Goal: Task Accomplishment & Management: Use online tool/utility

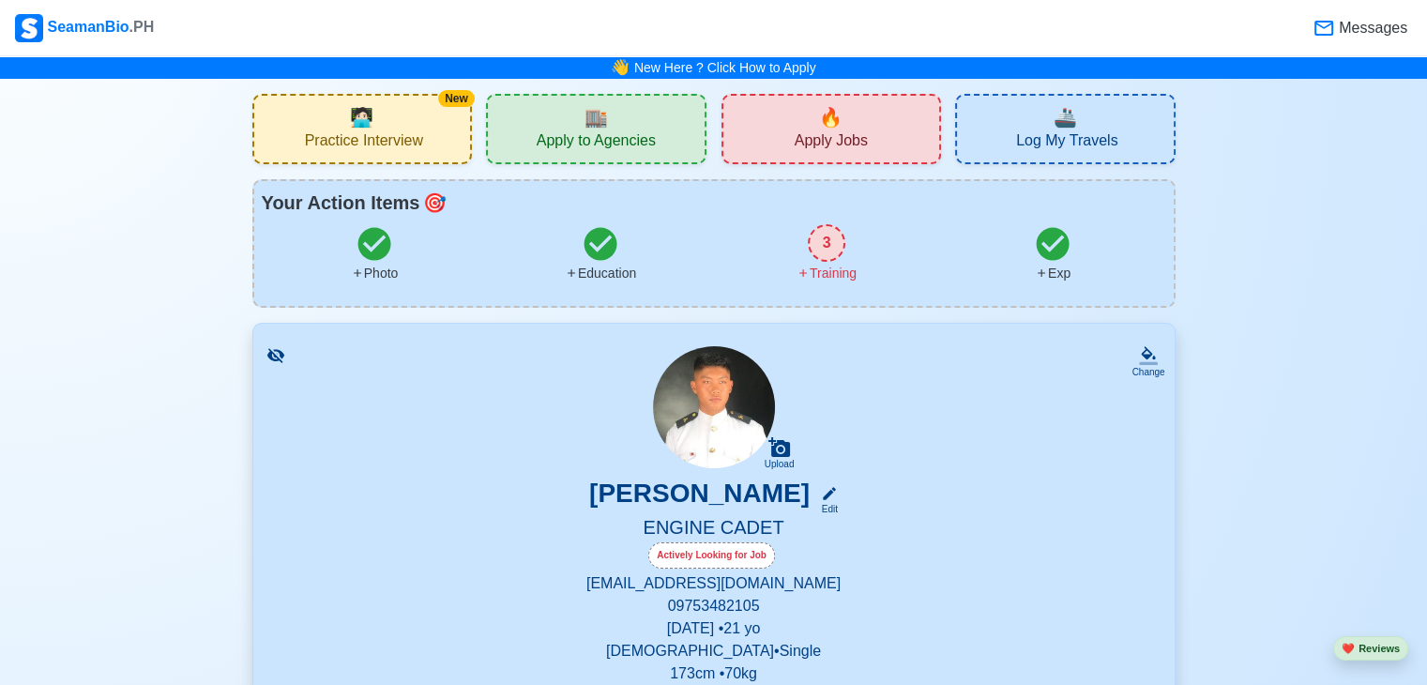
click at [378, 140] on span "Practice Interview" at bounding box center [364, 142] width 118 height 23
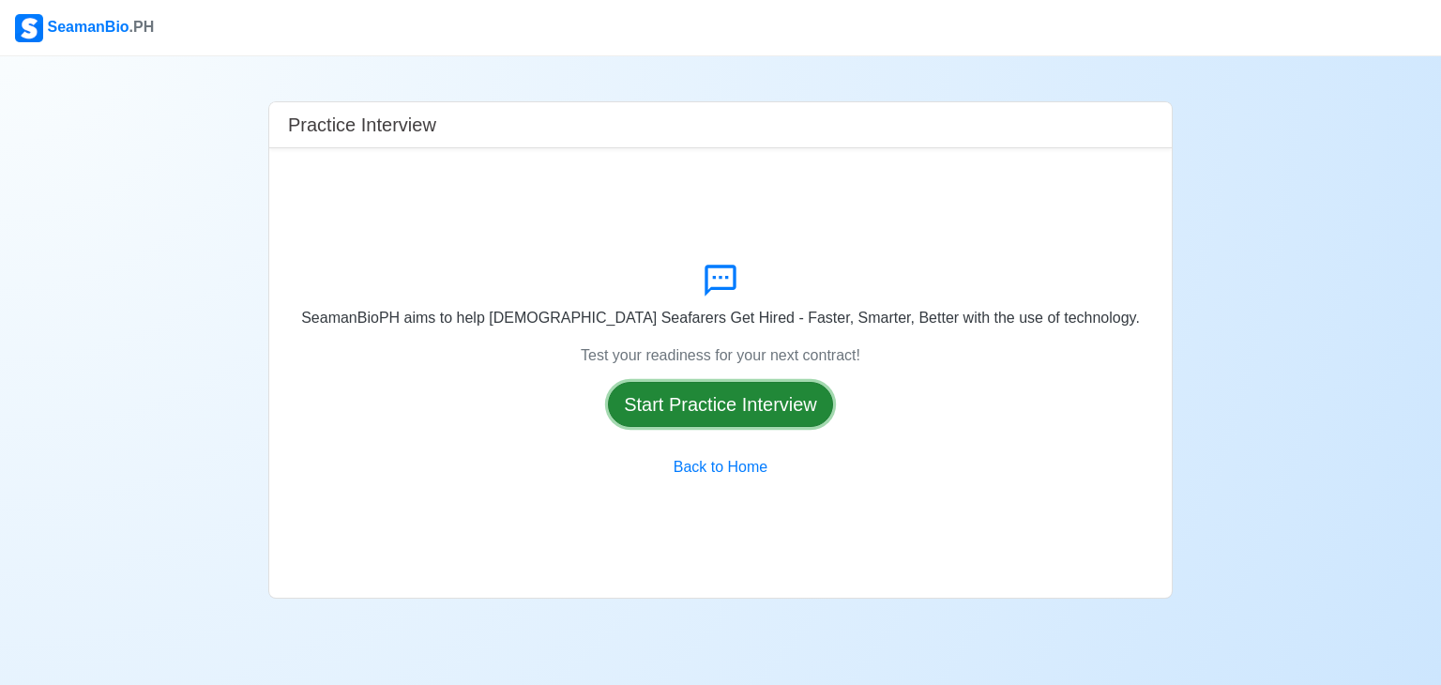
click at [740, 417] on button "Start Practice Interview" at bounding box center [720, 404] width 225 height 45
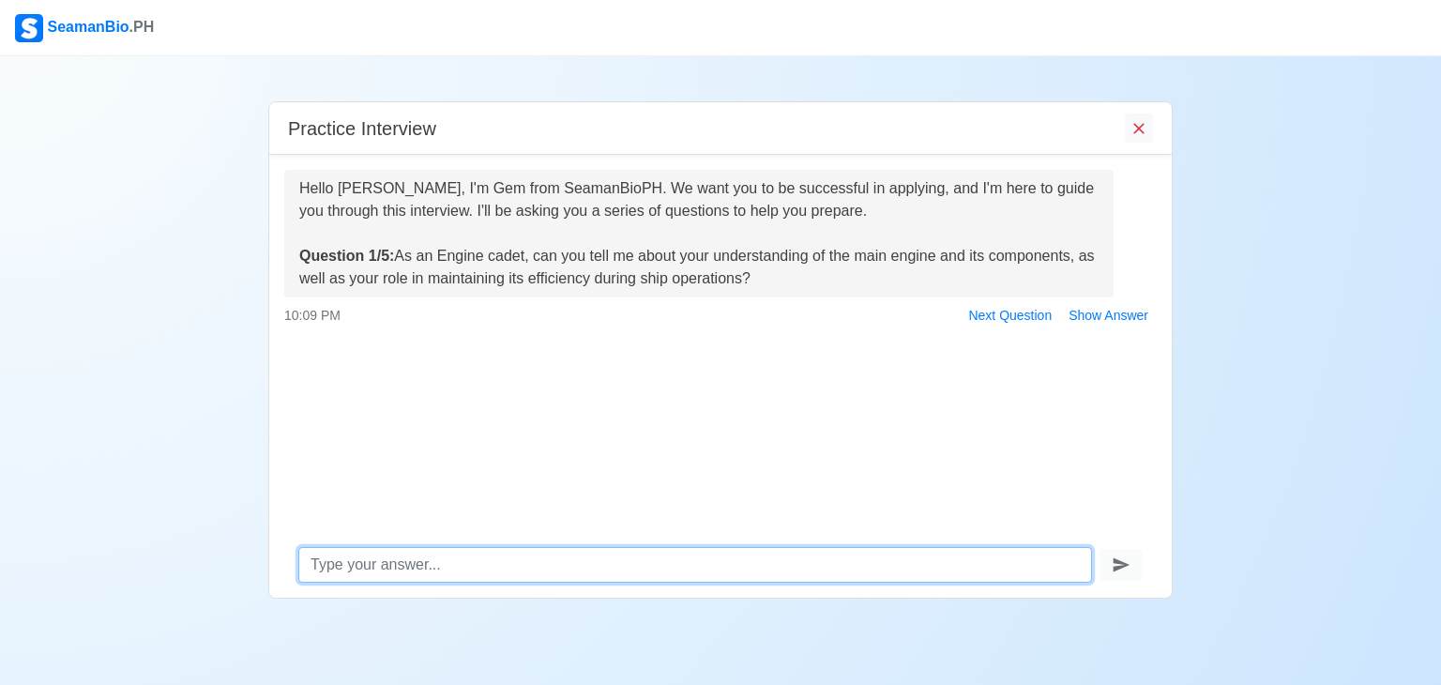
click at [529, 559] on textarea at bounding box center [695, 565] width 794 height 36
click at [529, 559] on textarea "m" at bounding box center [695, 565] width 794 height 36
click at [435, 569] on textarea "my understanding of the main engine and its components is" at bounding box center [695, 565] width 794 height 36
click at [758, 568] on textarea "my understanding about of the main engine and its components is" at bounding box center [695, 565] width 794 height 36
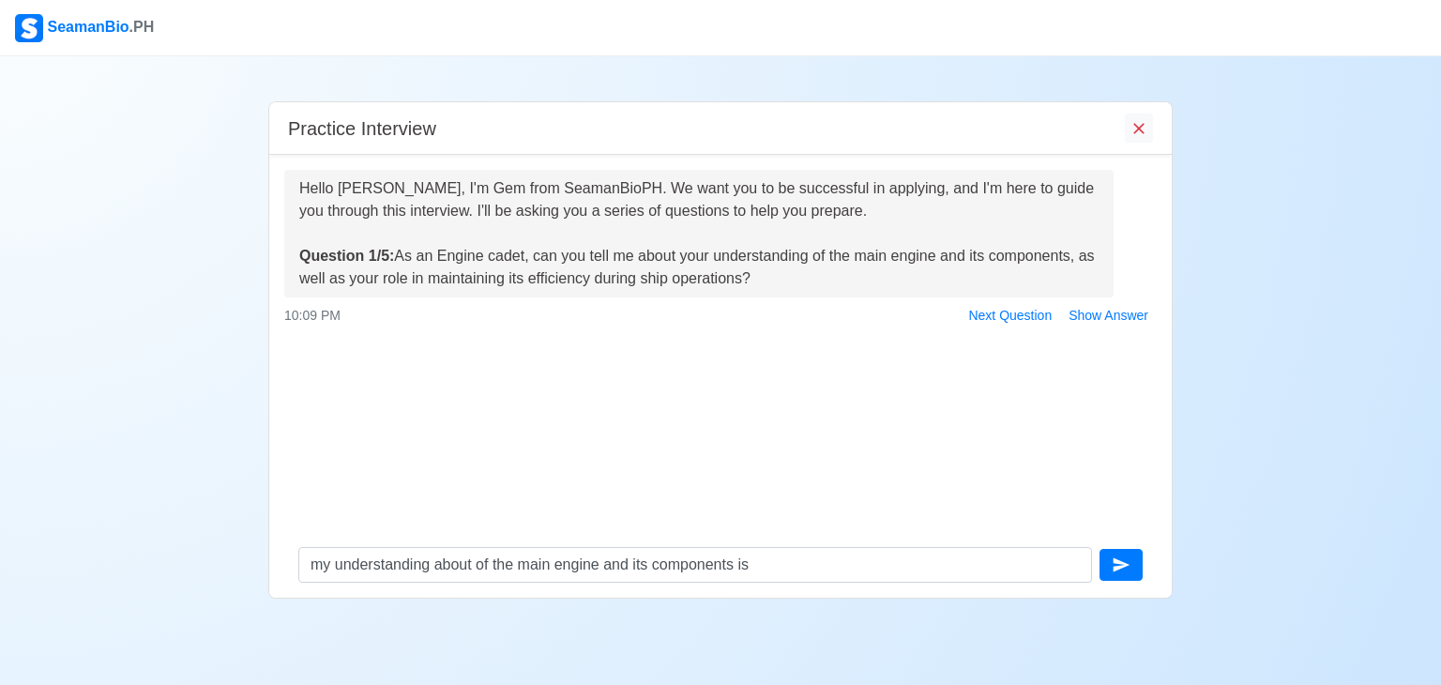
click at [886, 403] on div "Hello [PERSON_NAME], I'm Gem from SeamanBioPH. We want you to be successful in …" at bounding box center [720, 343] width 903 height 377
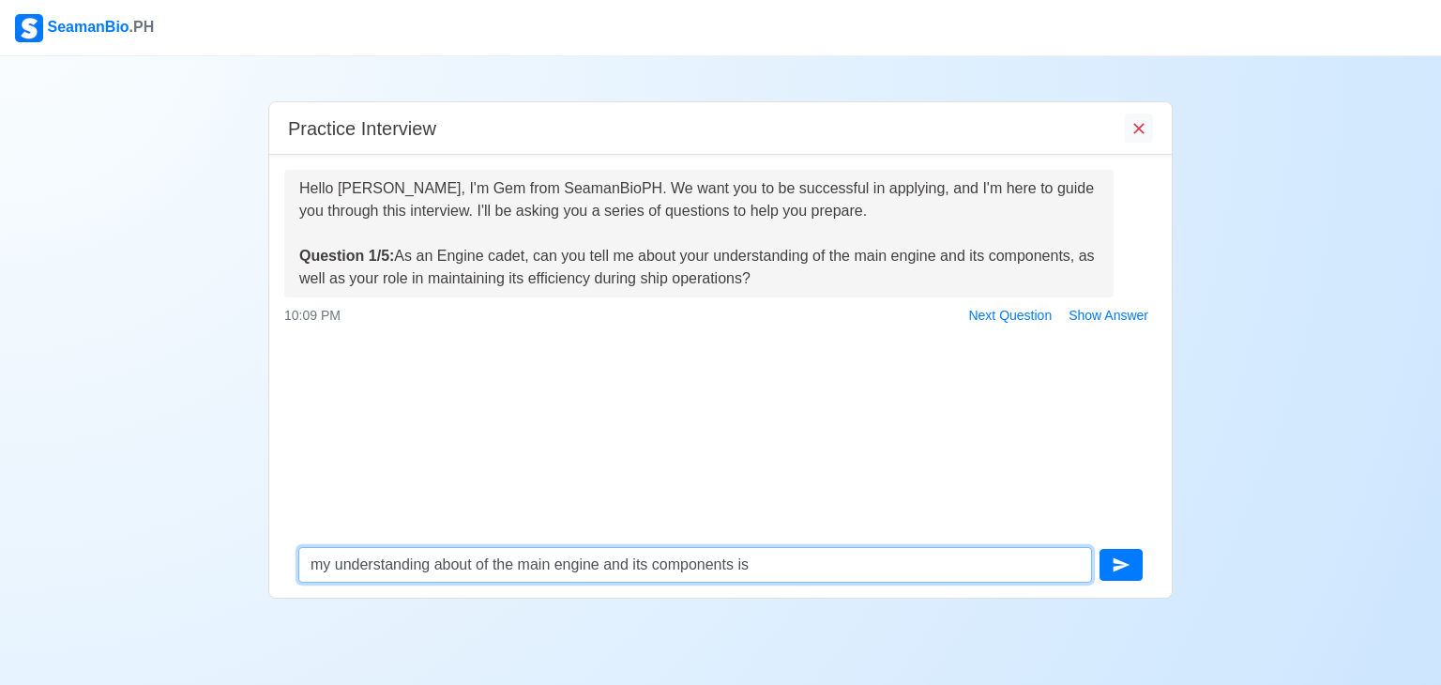
click at [753, 575] on textarea "my understanding about of the main engine and its components is" at bounding box center [695, 565] width 794 height 36
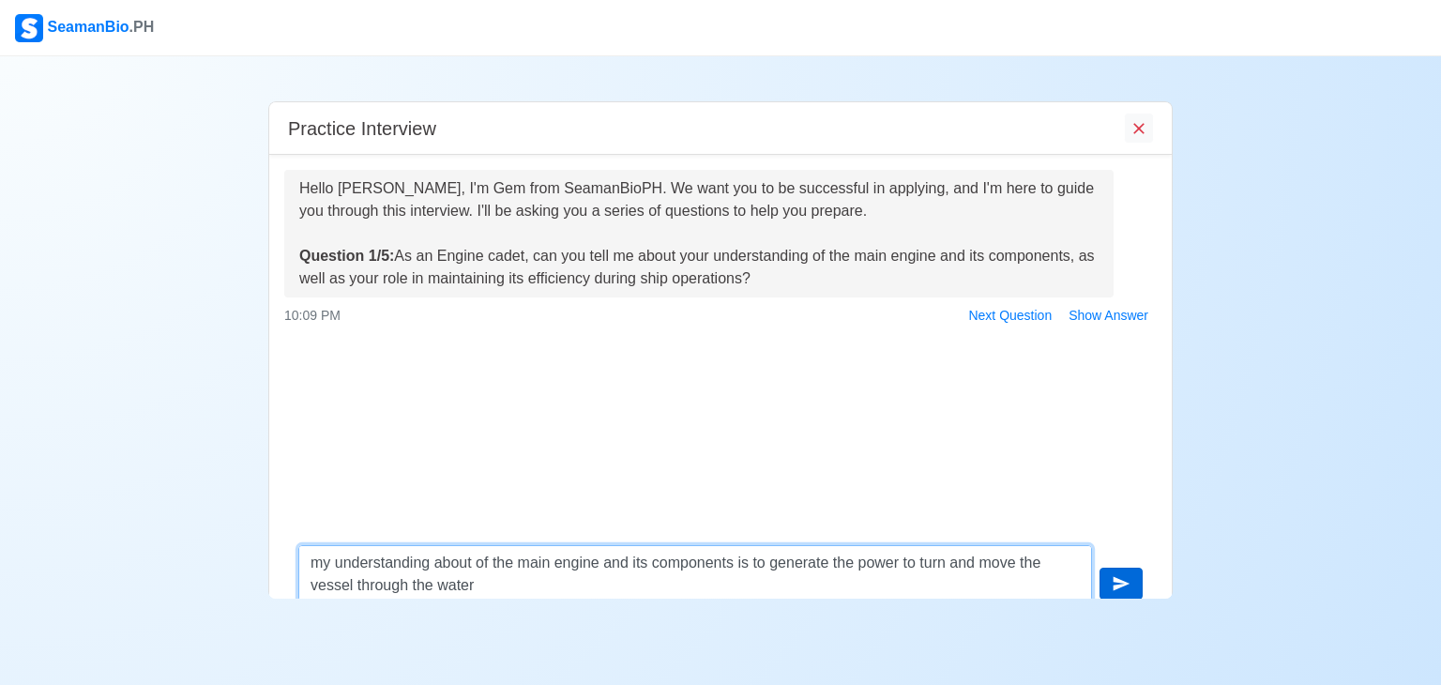
type textarea "my understanding about of the main engine and its components is to generate the…"
click at [1126, 583] on icon "submit" at bounding box center [1121, 583] width 19 height 19
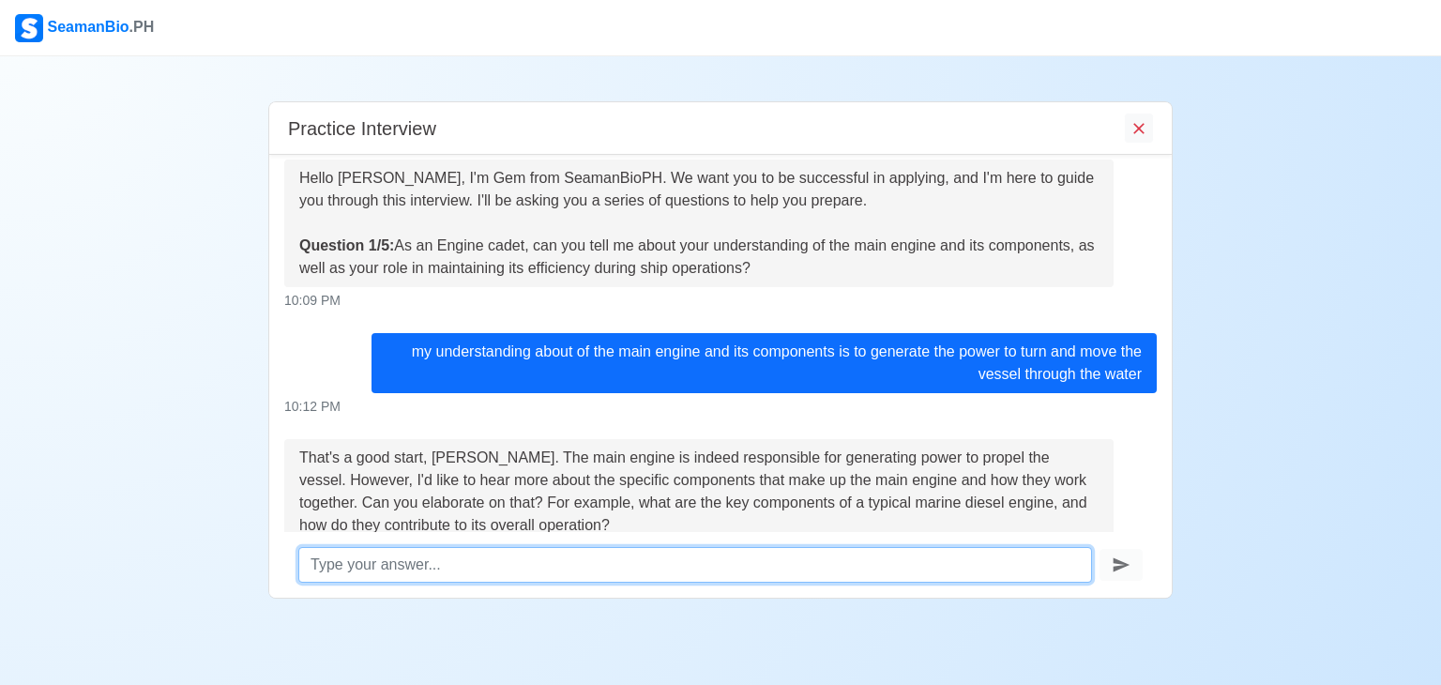
scroll to position [168, 0]
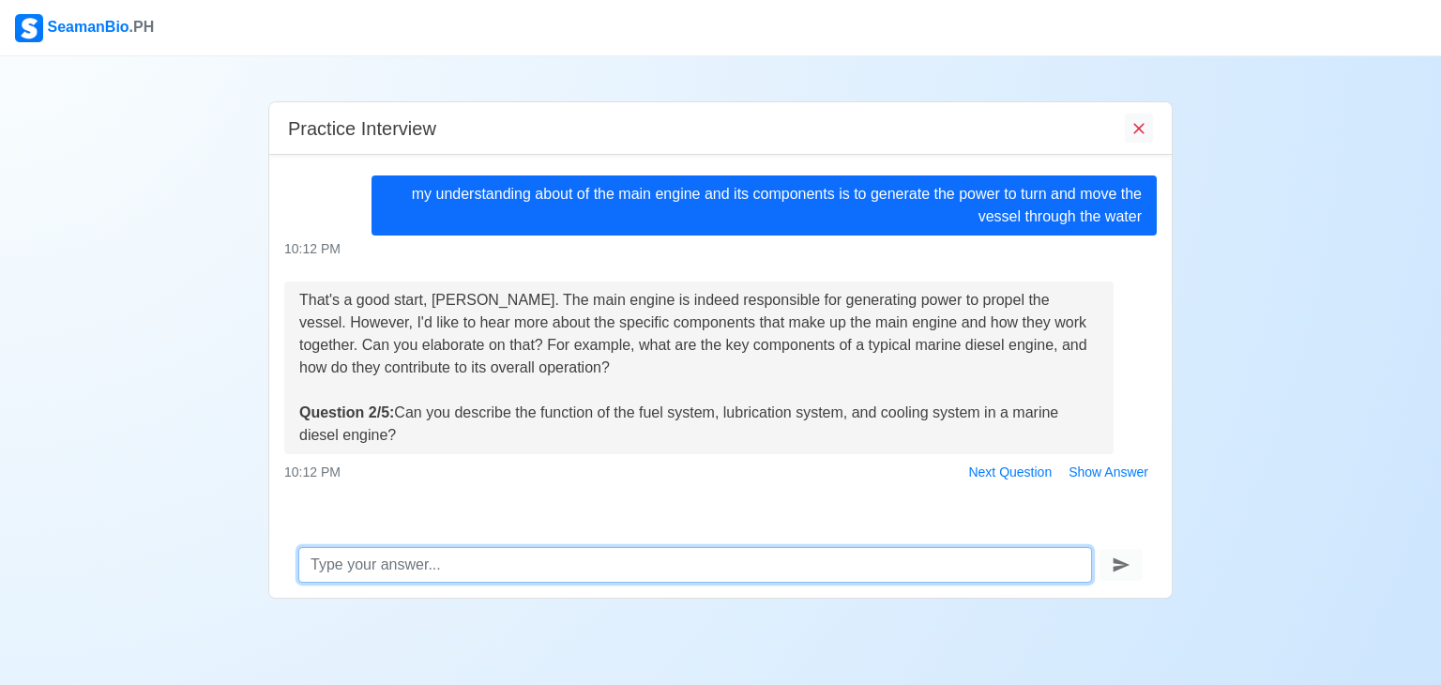
click at [454, 549] on textarea at bounding box center [695, 565] width 794 height 36
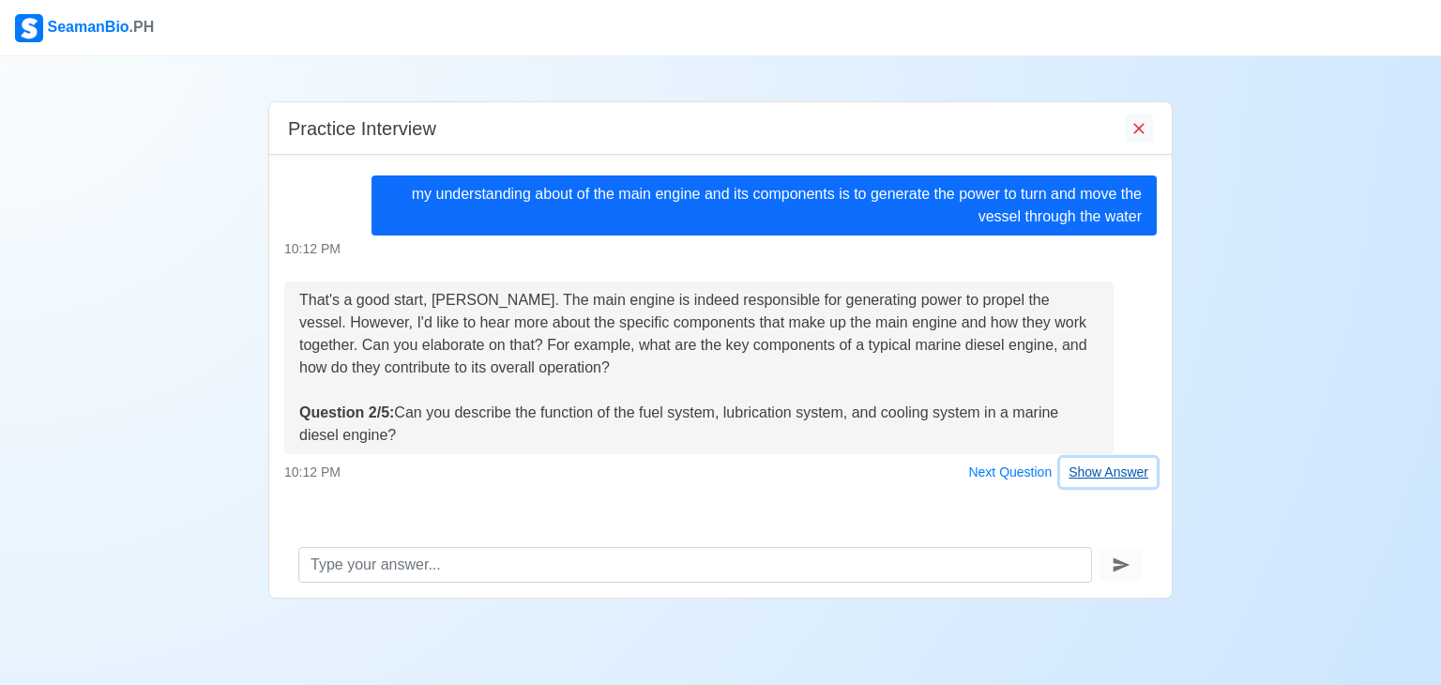
click at [1120, 471] on button "Show Answer" at bounding box center [1108, 472] width 97 height 29
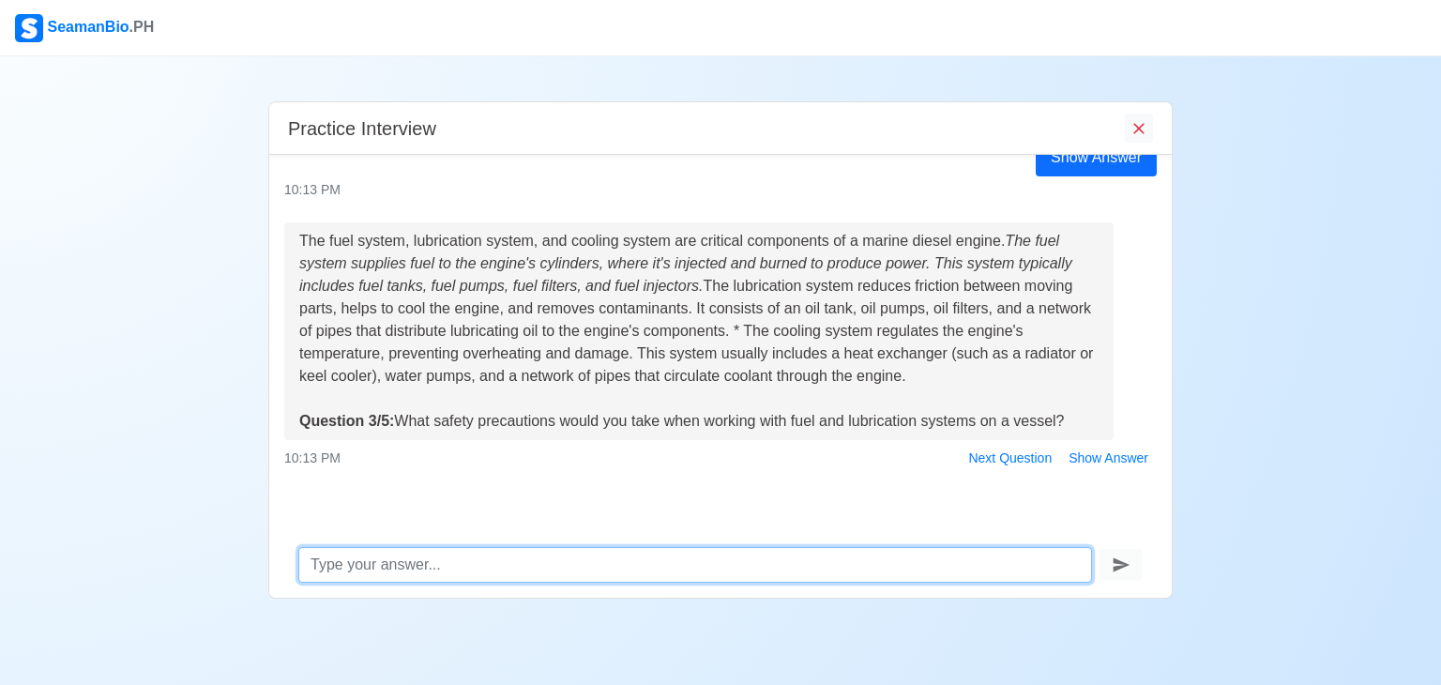
scroll to position [530, 0]
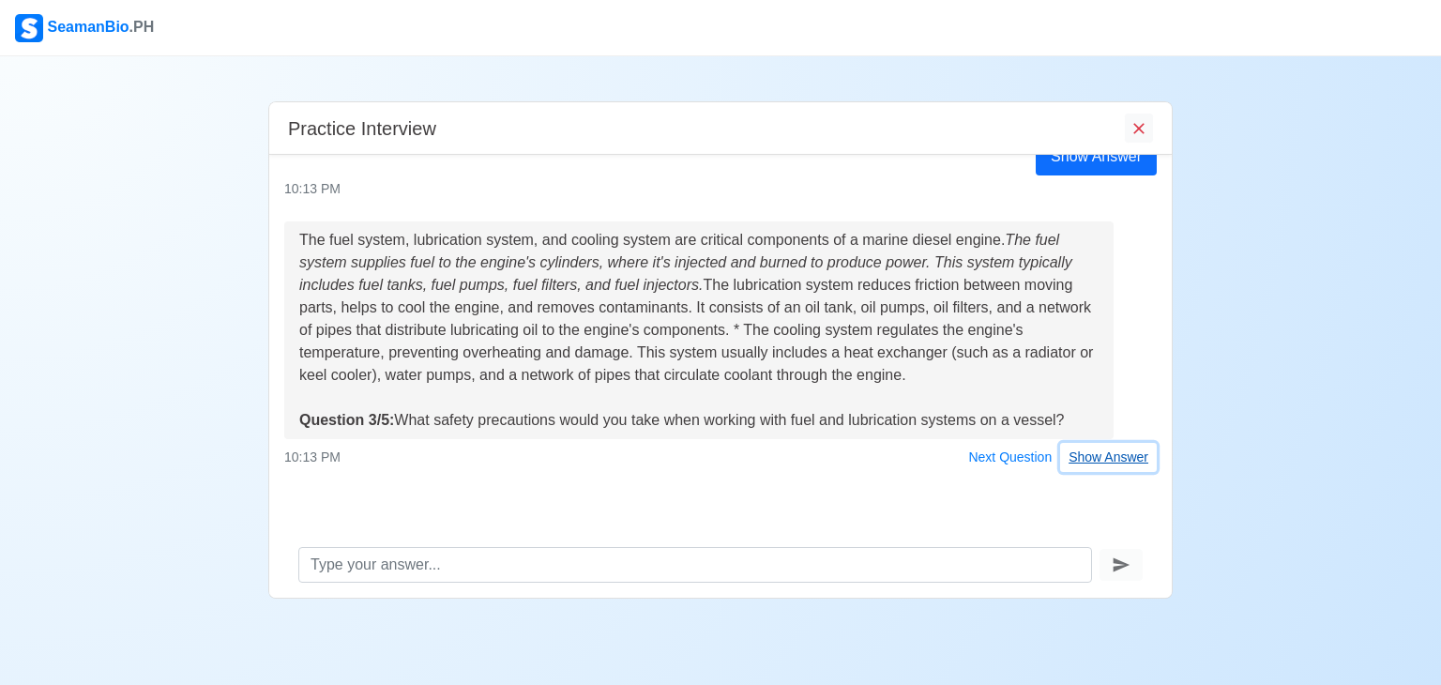
click at [1072, 462] on button "Show Answer" at bounding box center [1108, 457] width 97 height 29
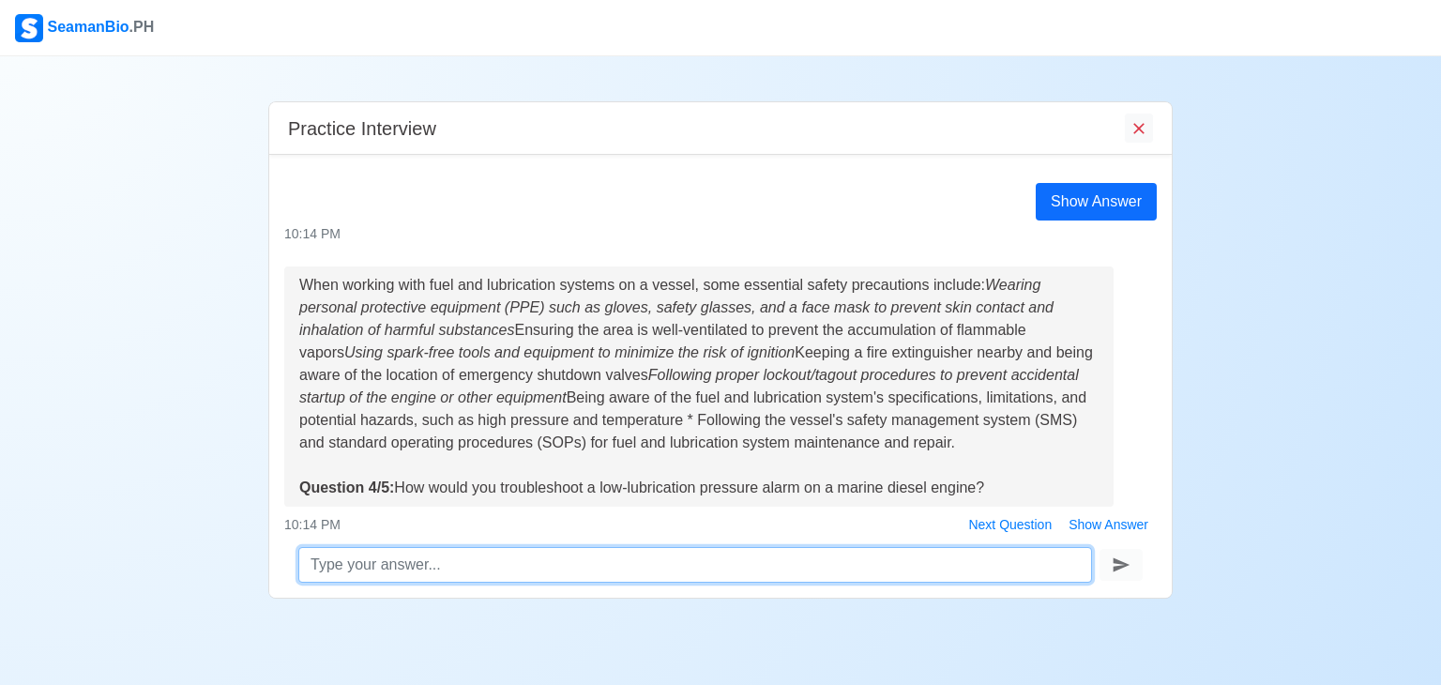
scroll to position [885, 0]
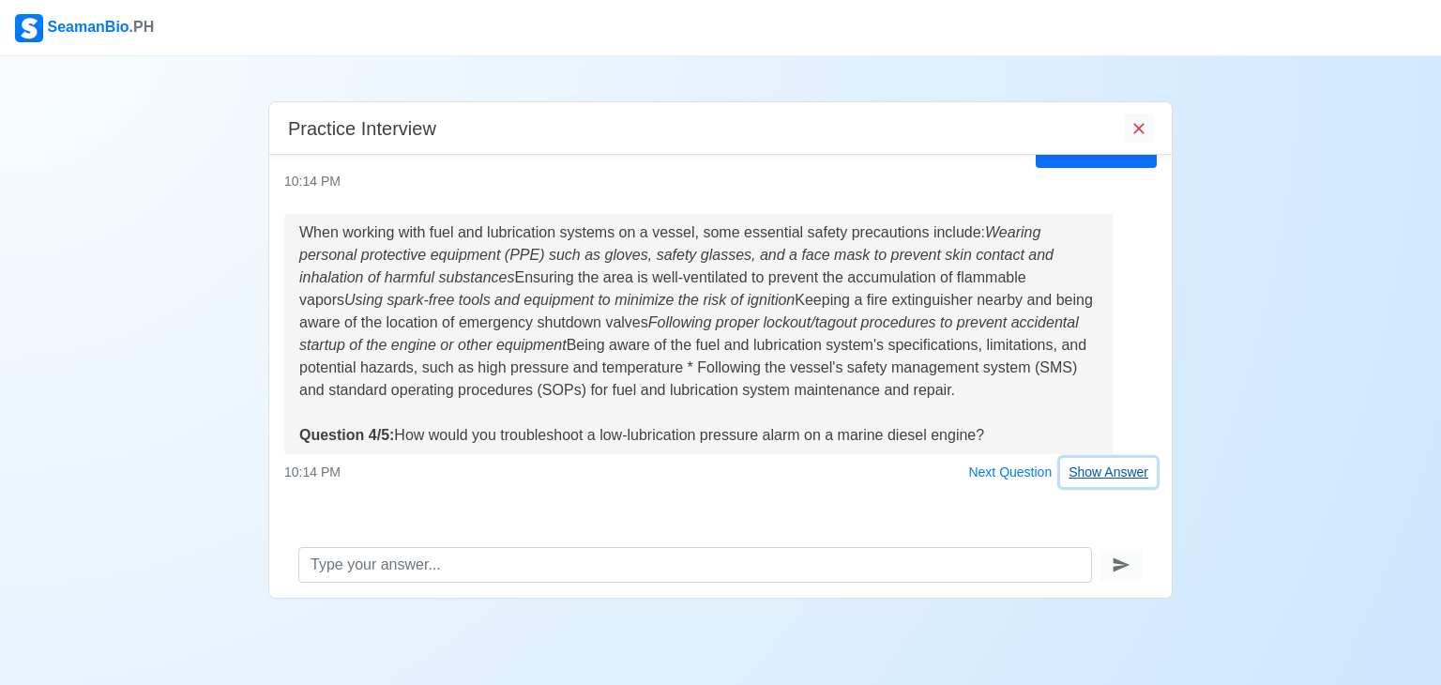
click at [1088, 472] on button "Show Answer" at bounding box center [1108, 472] width 97 height 29
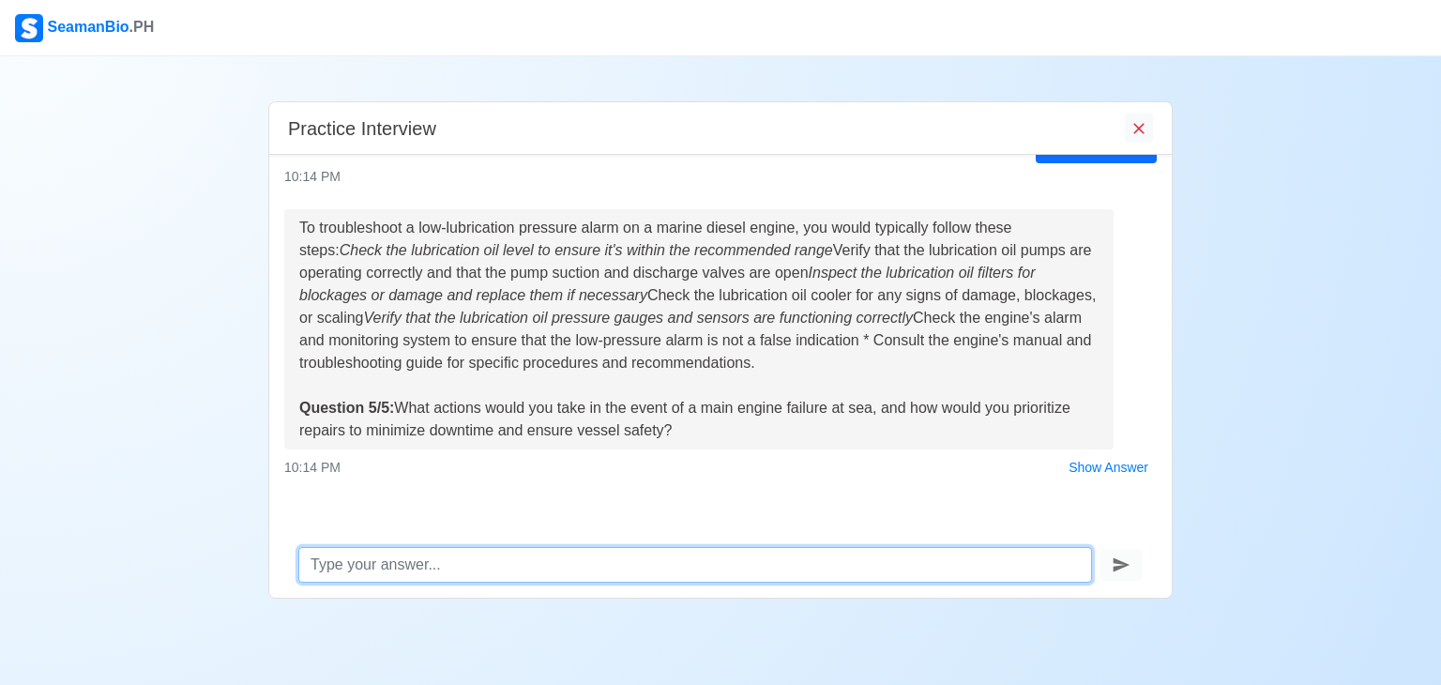
scroll to position [1270, 0]
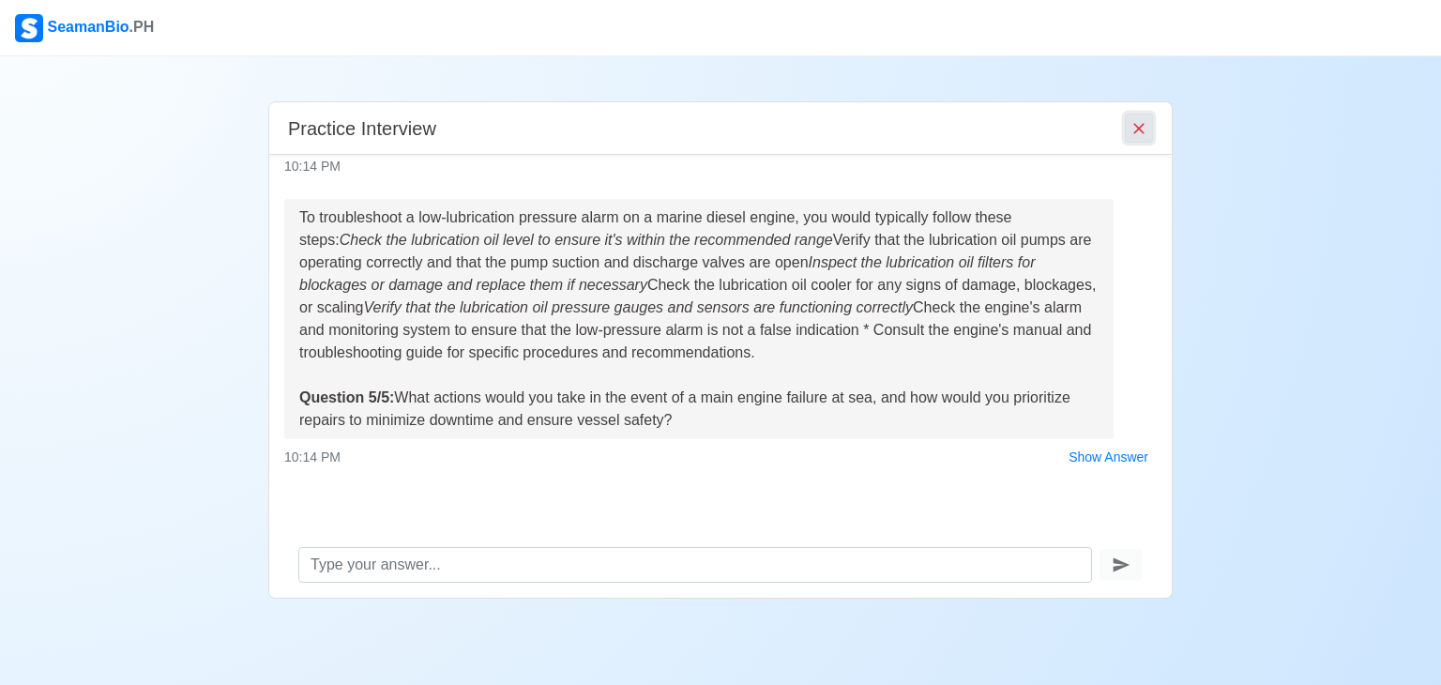
click at [1135, 119] on icon "End Interview" at bounding box center [1139, 128] width 19 height 19
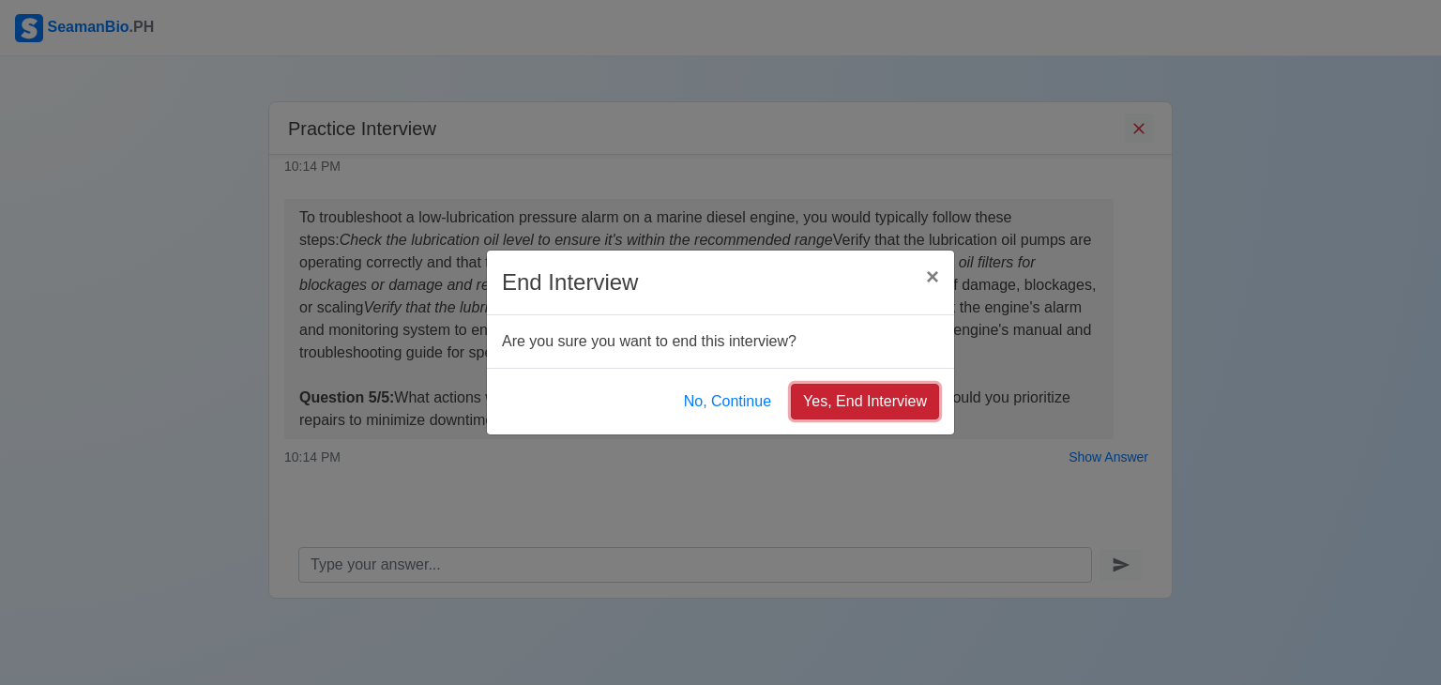
click at [897, 417] on button "Yes, End Interview" at bounding box center [865, 402] width 148 height 36
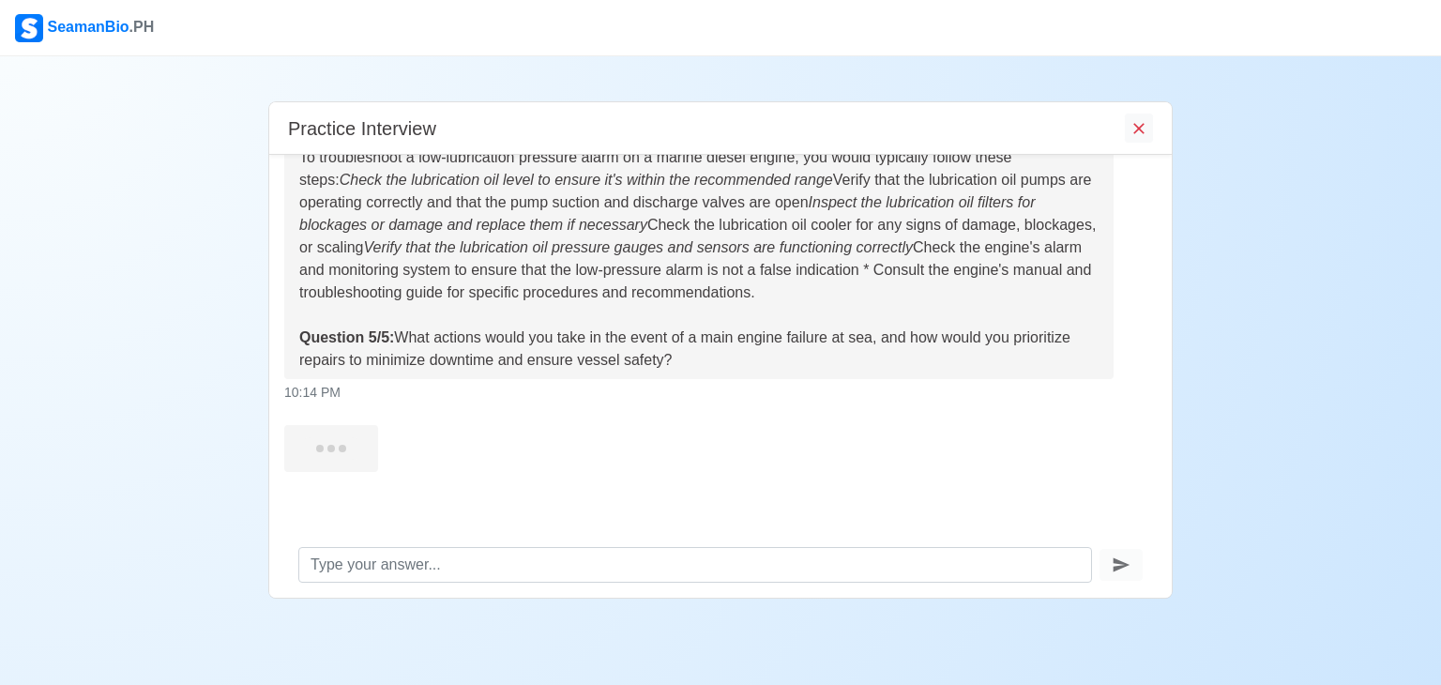
scroll to position [1445, 0]
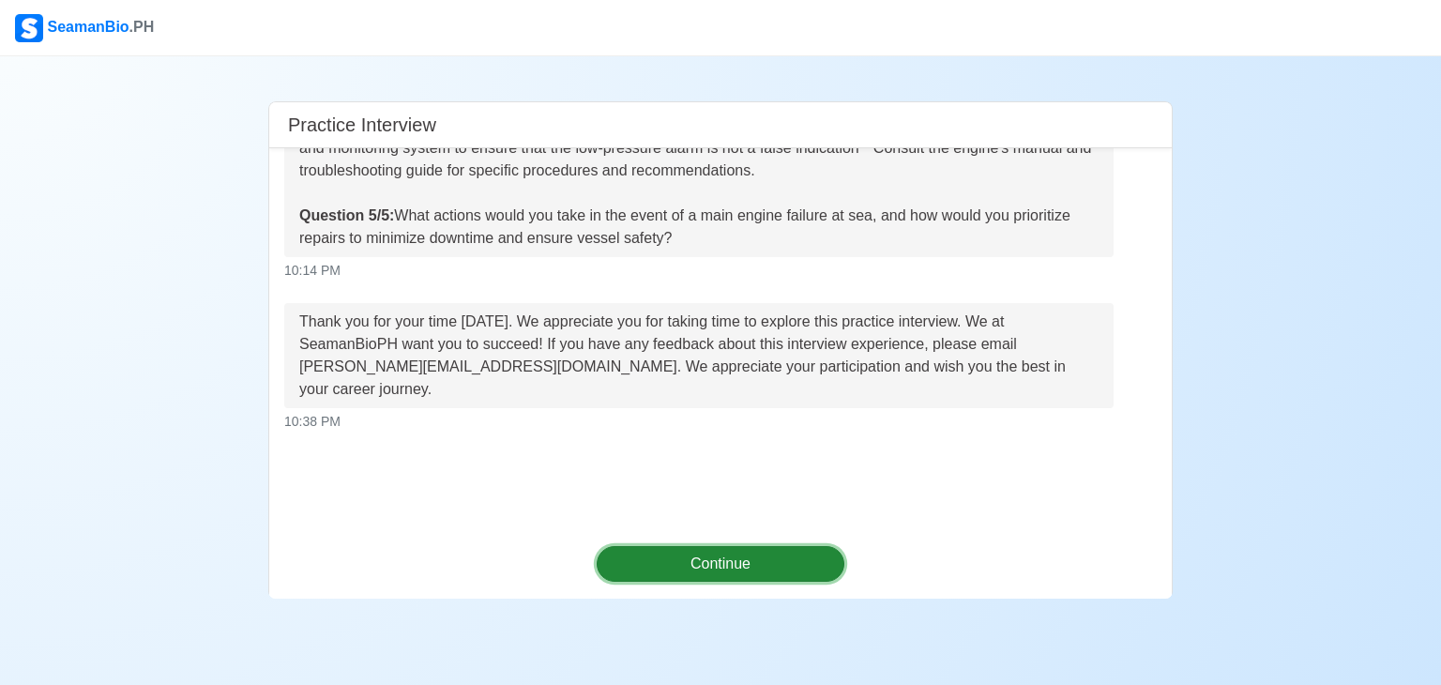
click at [747, 566] on button "Continue" at bounding box center [721, 564] width 249 height 36
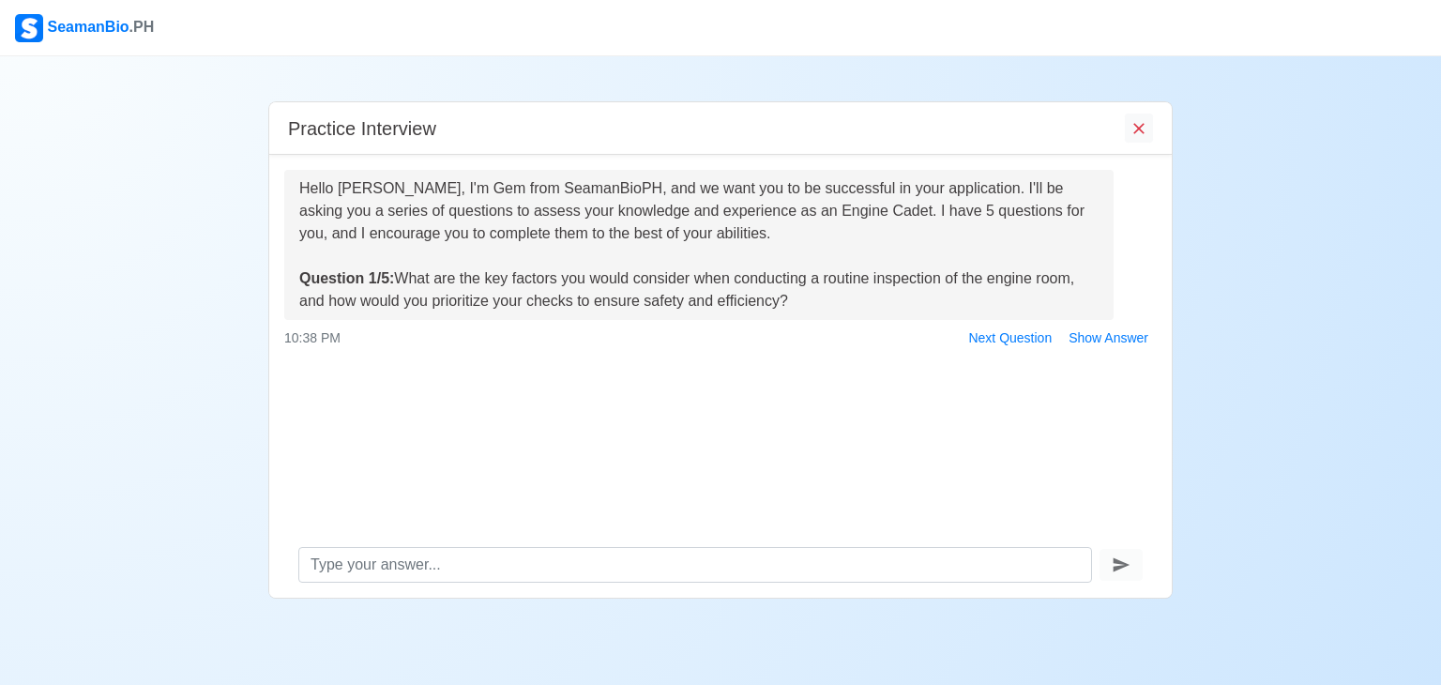
click at [1155, 114] on div "Practice Interview" at bounding box center [720, 128] width 903 height 53
click at [1141, 129] on icon "End Interview" at bounding box center [1139, 128] width 19 height 19
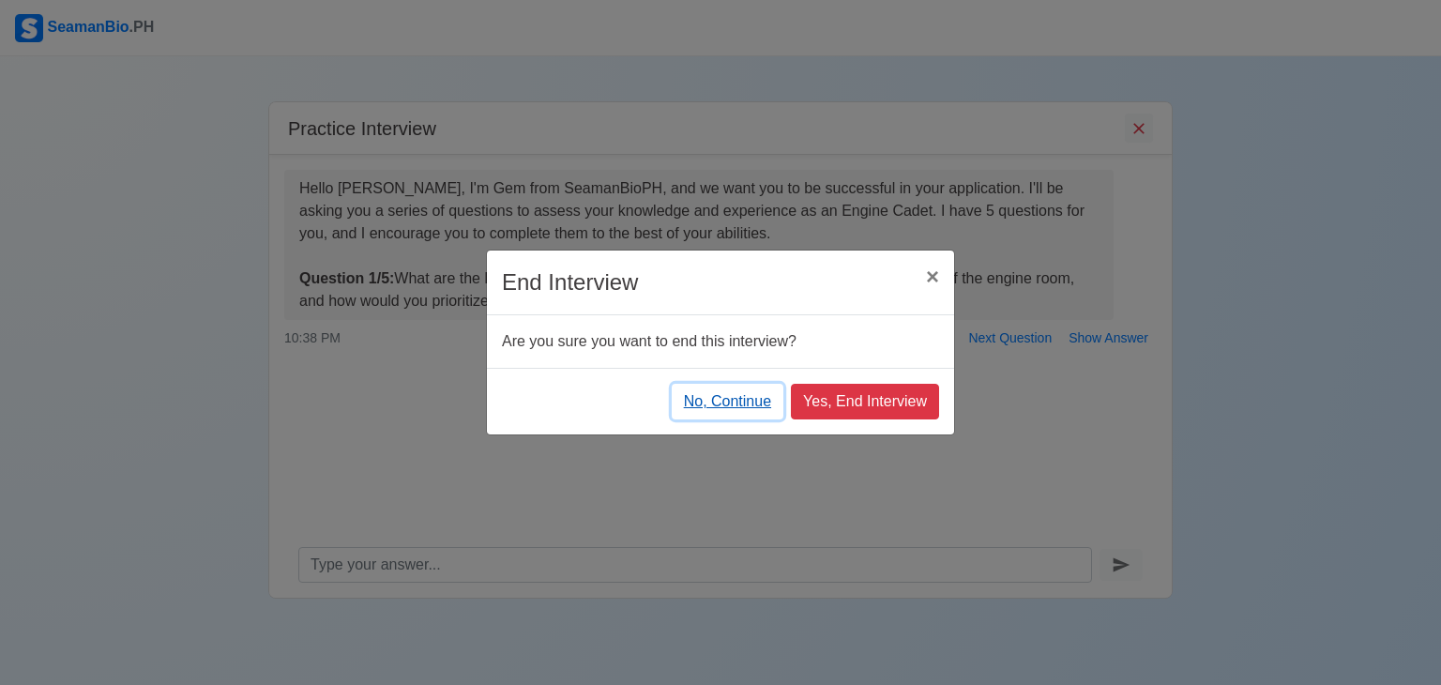
click at [752, 405] on button "No, Continue" at bounding box center [728, 402] width 112 height 36
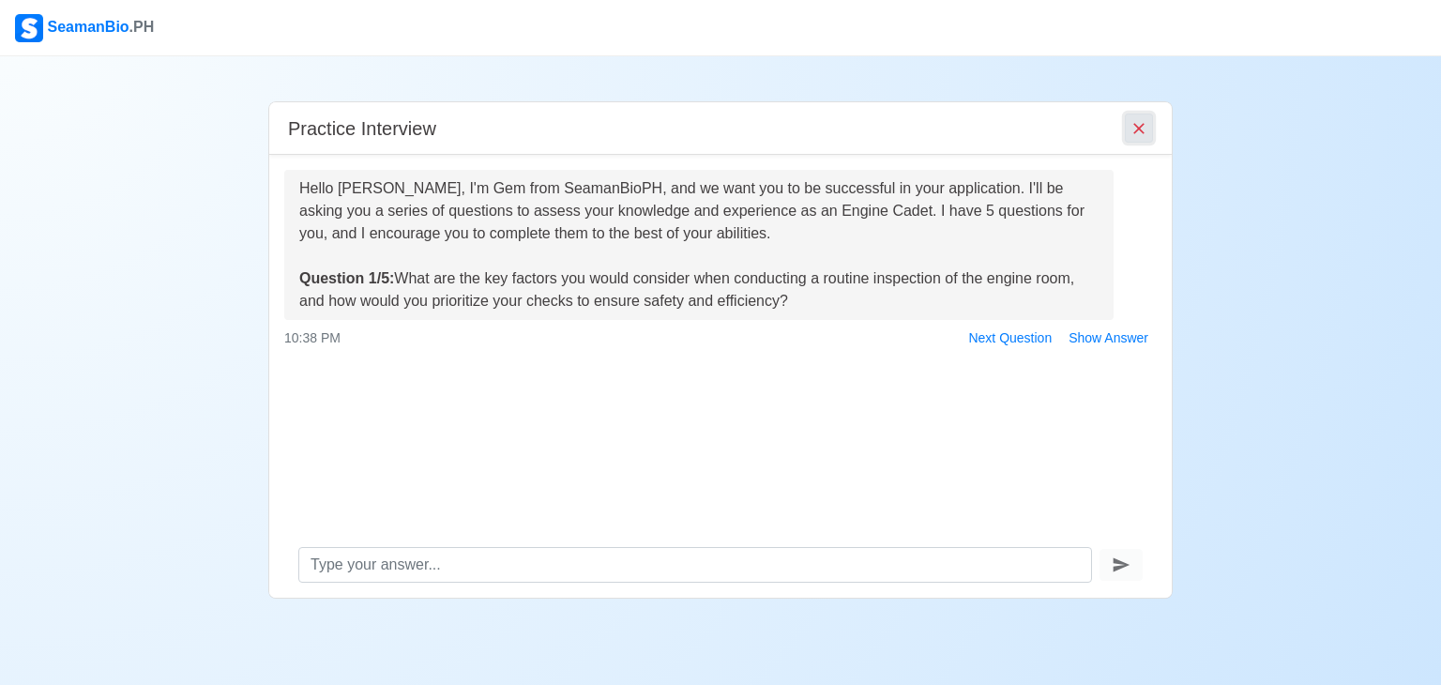
click at [1127, 125] on button "End Interview" at bounding box center [1139, 128] width 28 height 29
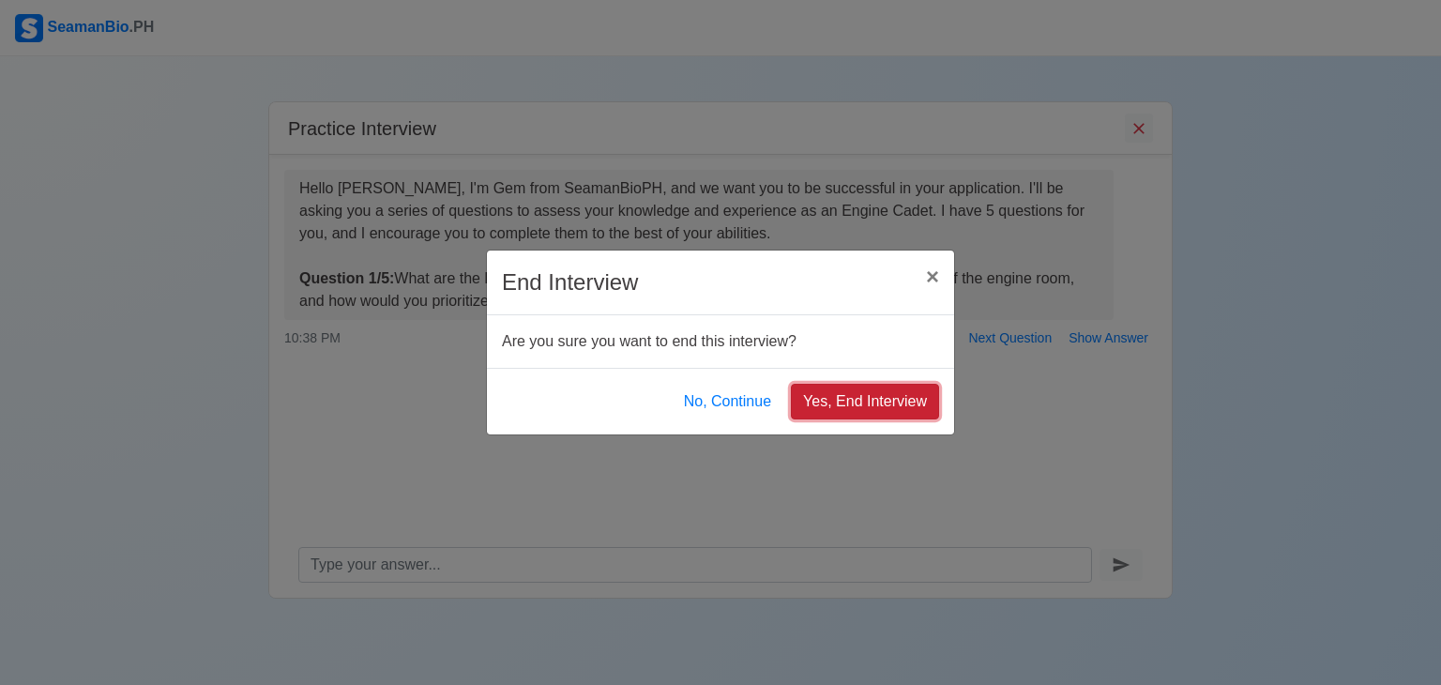
click at [875, 403] on button "Yes, End Interview" at bounding box center [865, 402] width 148 height 36
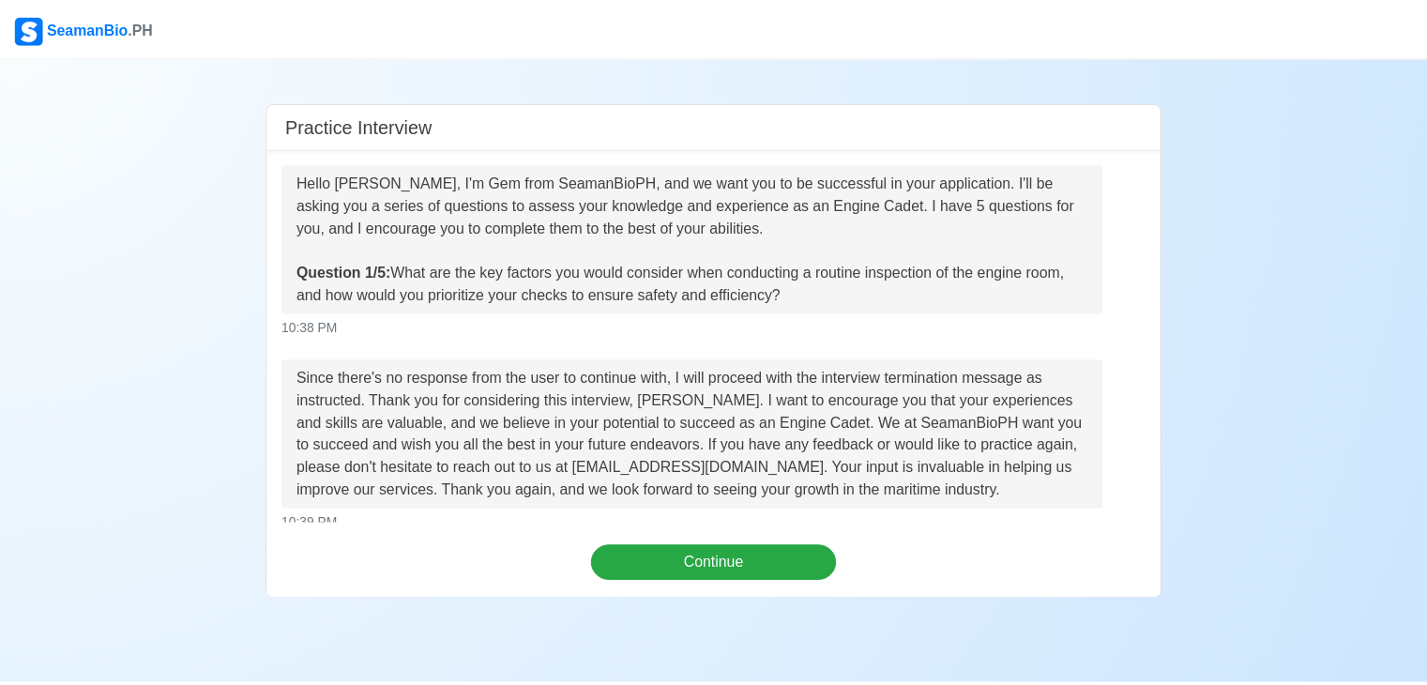
scroll to position [124, 0]
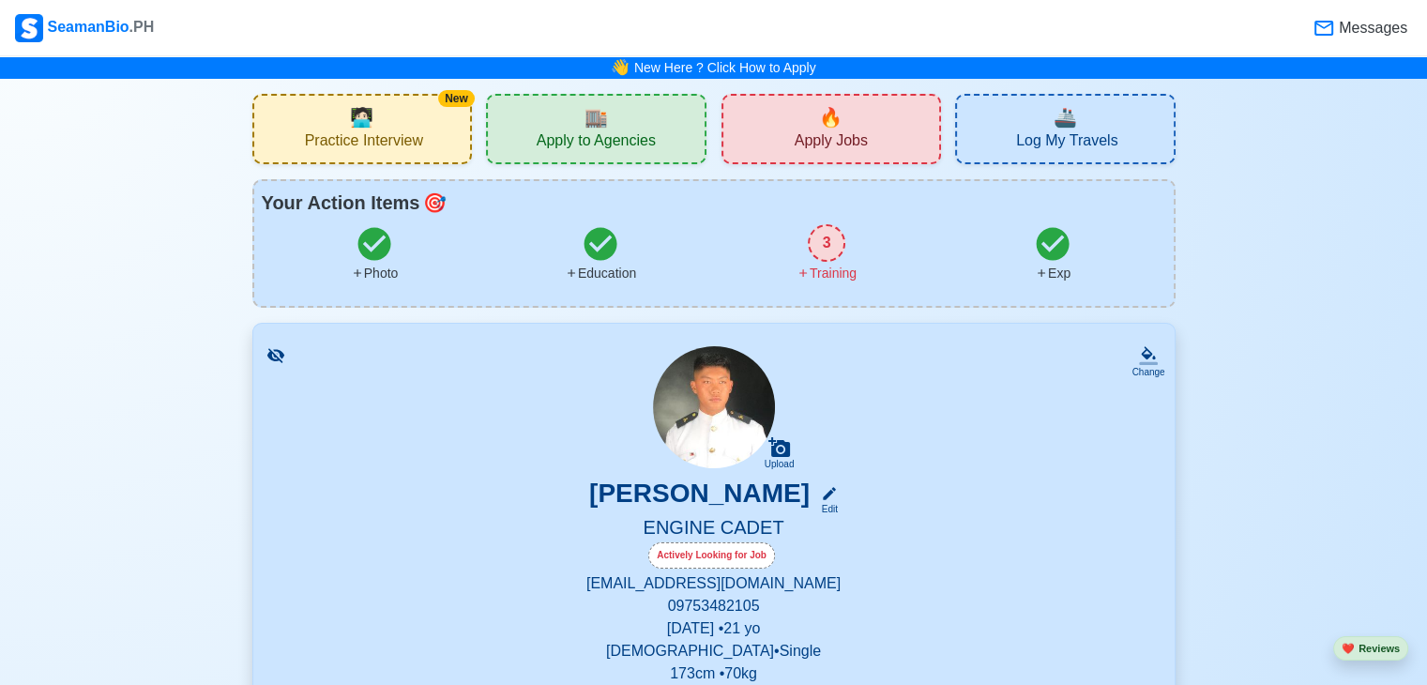
click at [848, 103] on div "🔥 Apply Jobs" at bounding box center [832, 129] width 221 height 70
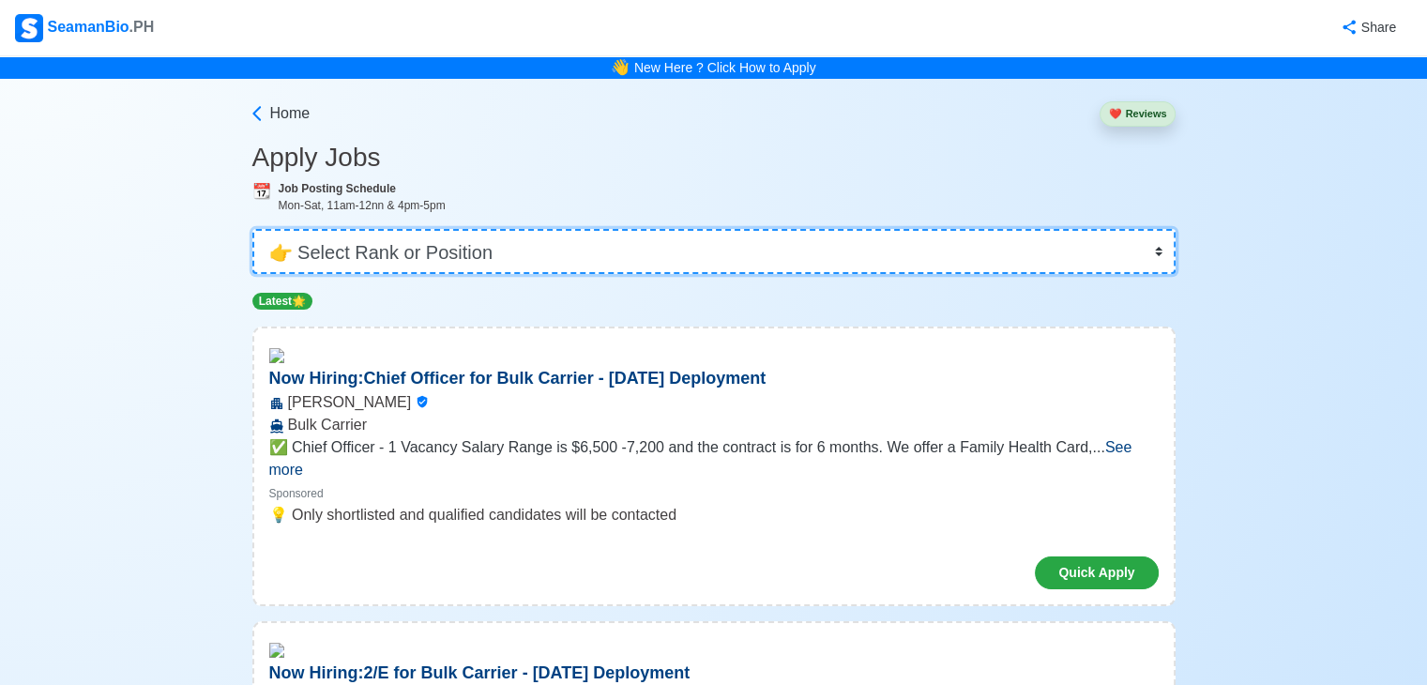
click at [1162, 241] on select "👉 Select Rank or Position Master Chief Officer 2nd Officer 3rd Officer Junior O…" at bounding box center [713, 251] width 923 height 45
select select "Cadet"
click at [254, 229] on select "👉 Select Rank or Position Master Chief Officer 2nd Officer 3rd Officer Junior O…" at bounding box center [713, 251] width 923 height 45
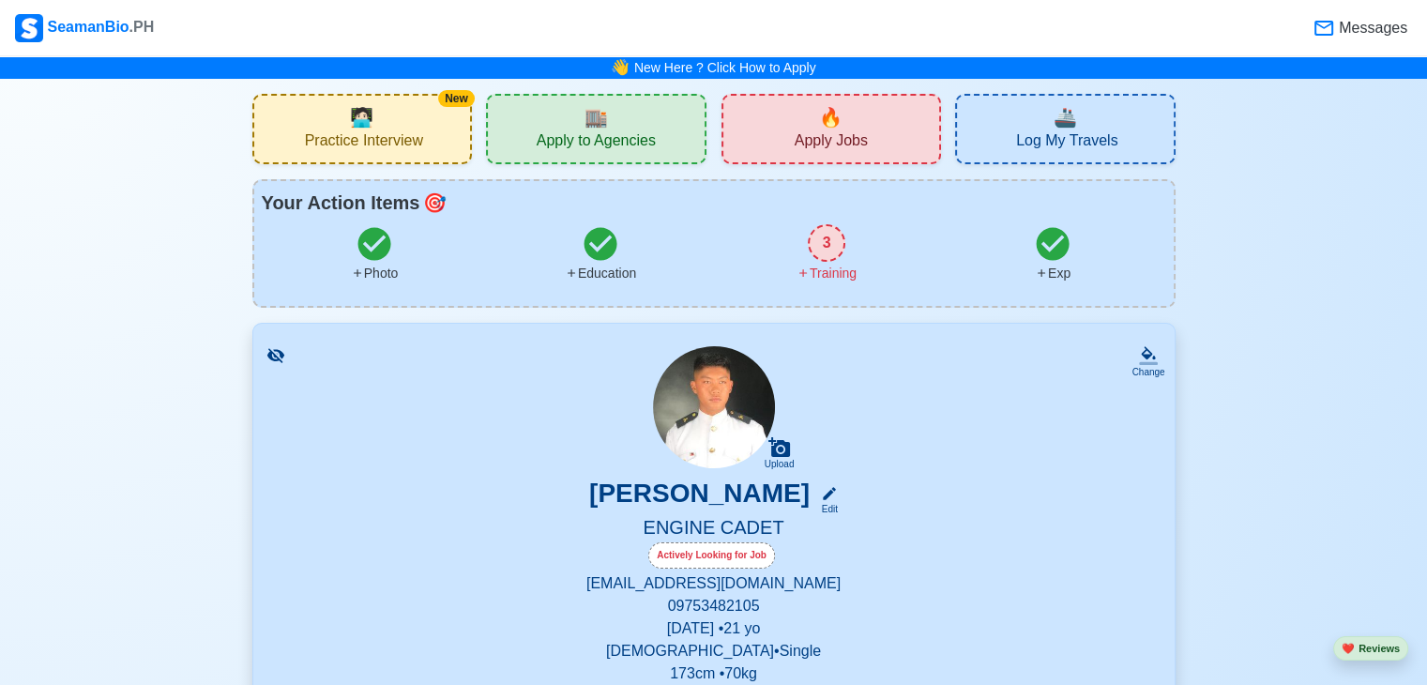
click at [593, 109] on span "🏬" at bounding box center [596, 117] width 23 height 28
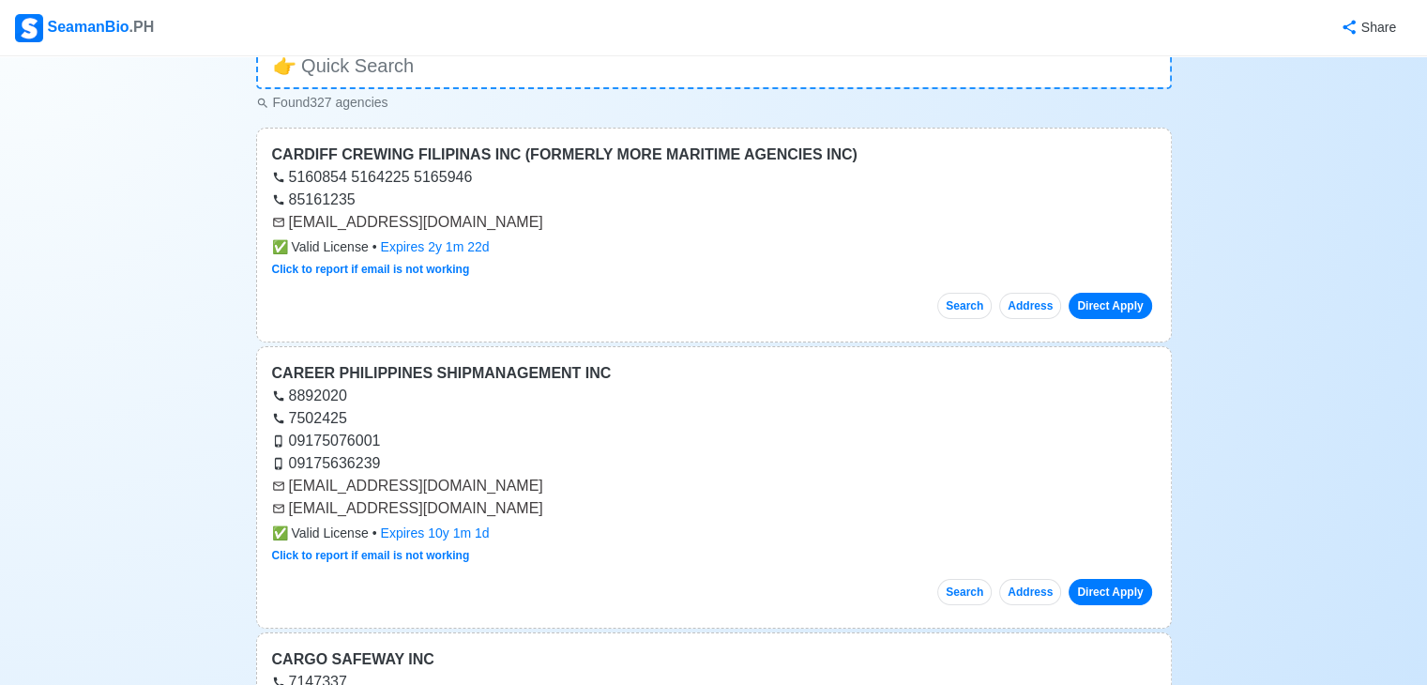
scroll to position [64, 0]
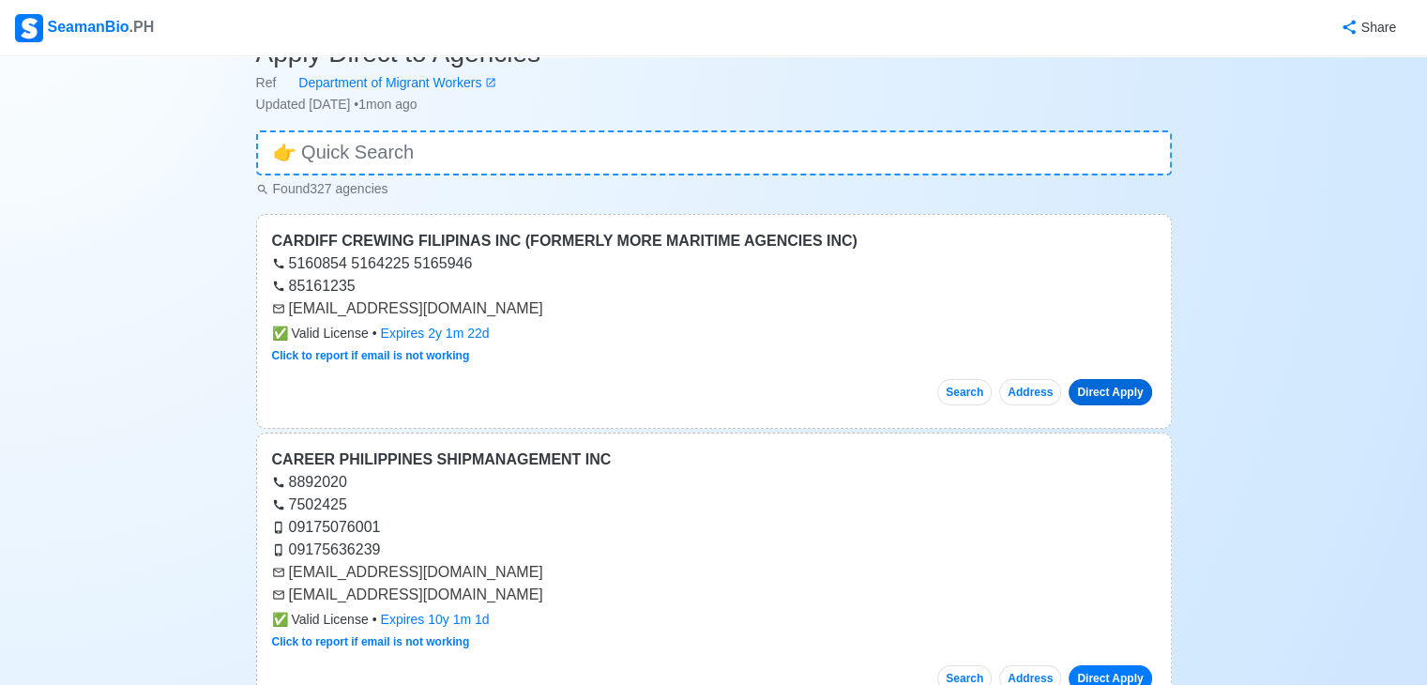
click at [1143, 395] on link "Direct Apply" at bounding box center [1110, 392] width 83 height 26
